Goal: Navigation & Orientation: Understand site structure

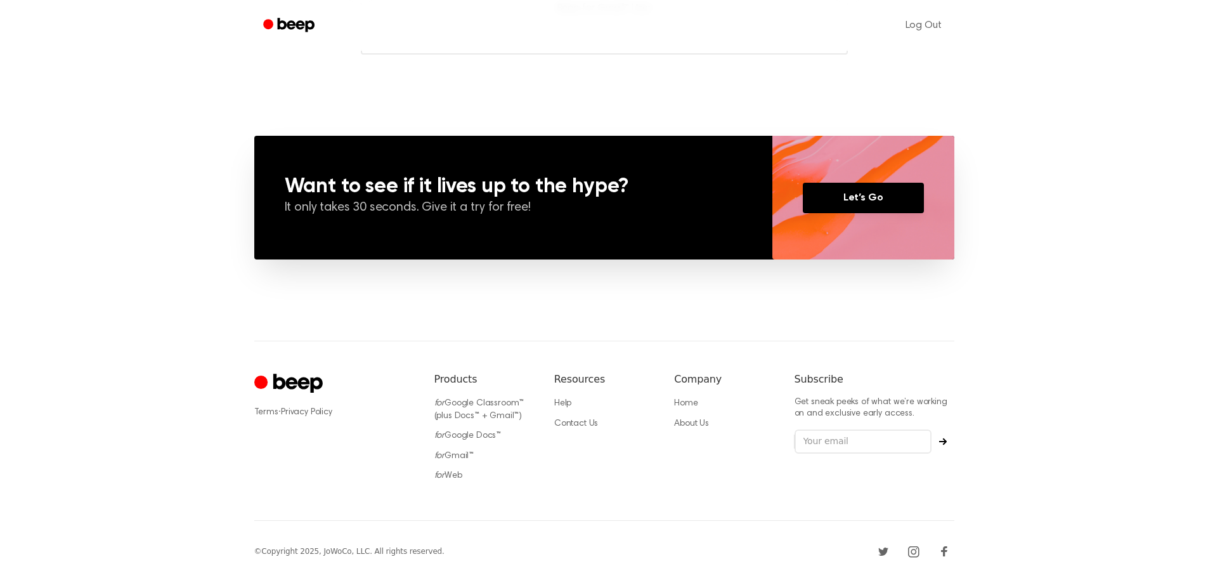
scroll to position [855, 0]
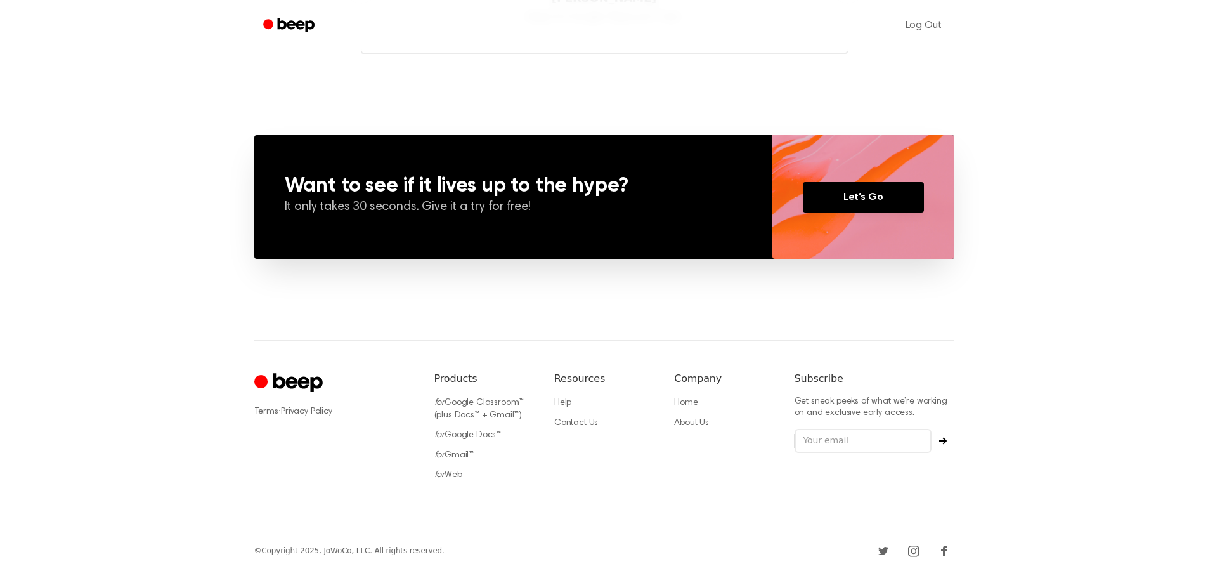
click at [578, 377] on h6 "Resources" at bounding box center [604, 378] width 100 height 15
click at [565, 404] on link "Help" at bounding box center [562, 402] width 17 height 9
click at [701, 427] on li "About Us" at bounding box center [724, 423] width 100 height 13
click at [699, 425] on link "About Us" at bounding box center [691, 422] width 35 height 9
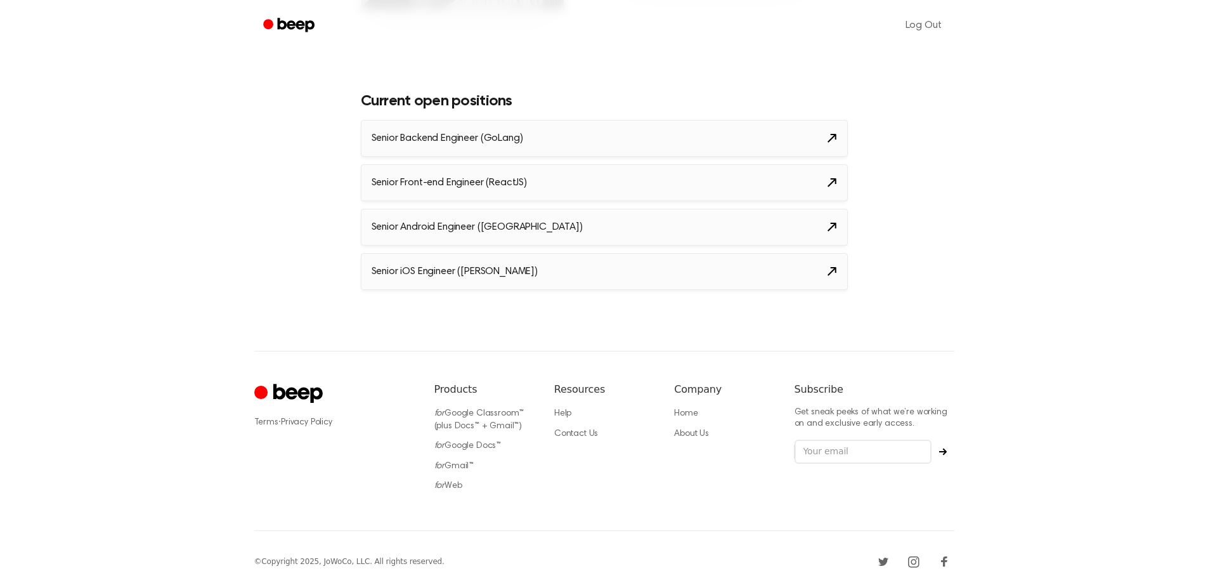
scroll to position [1457, 0]
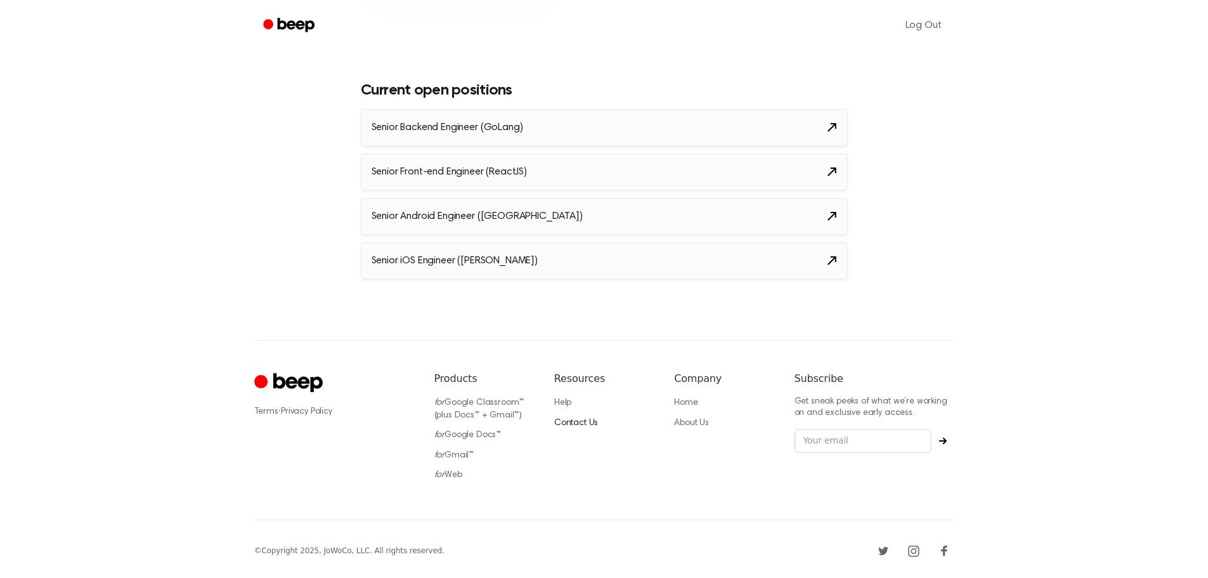
click at [591, 423] on link "Contact Us" at bounding box center [576, 422] width 44 height 9
